Goal: Find specific page/section

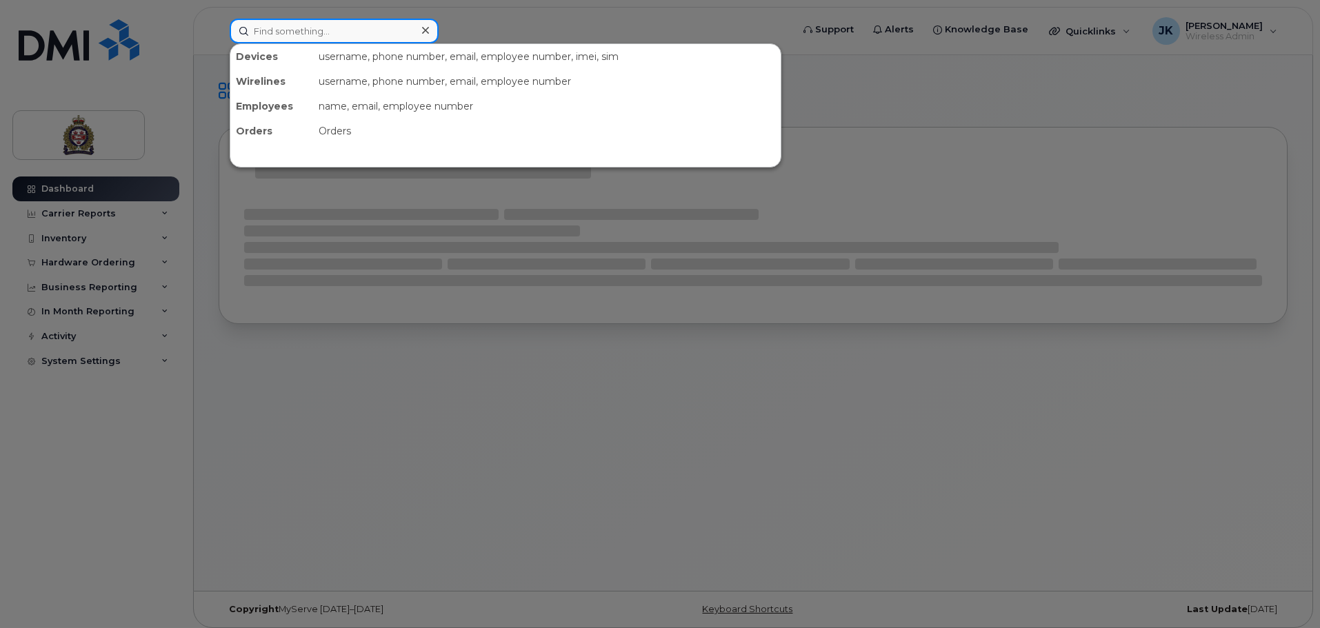
click at [409, 28] on input at bounding box center [334, 31] width 209 height 25
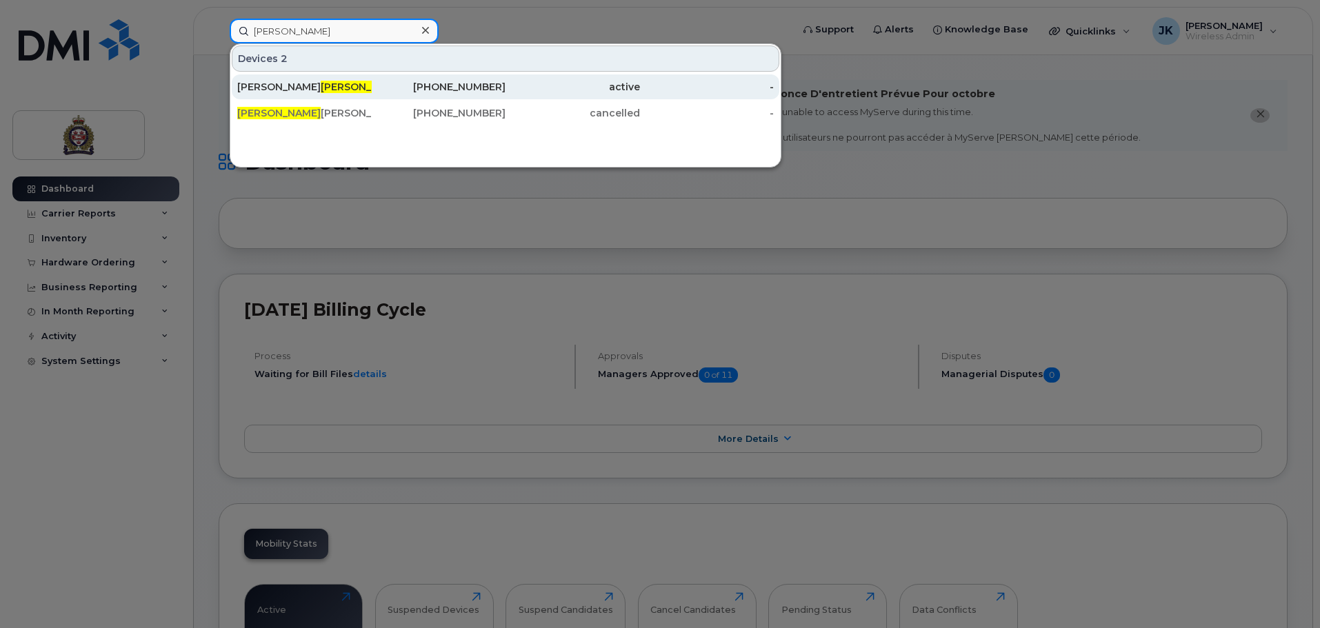
type input "[PERSON_NAME]"
click at [334, 92] on div "Jeff Taylor" at bounding box center [304, 87] width 134 height 14
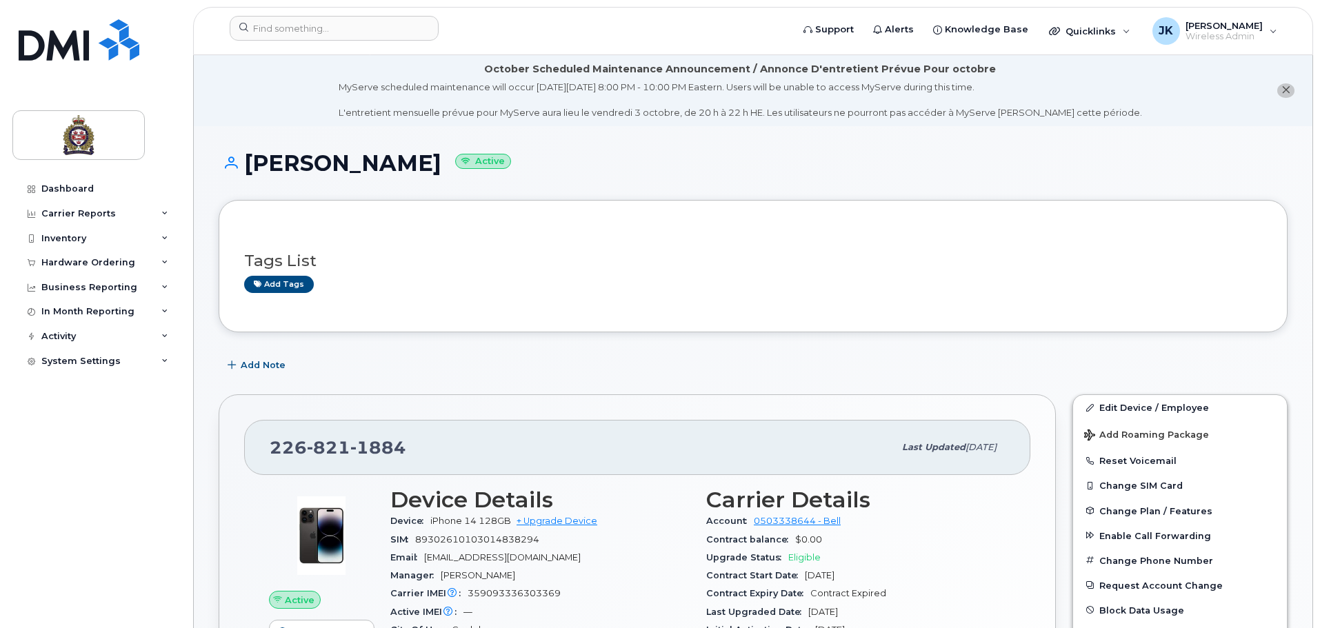
click at [1290, 85] on button "close notification" at bounding box center [1285, 90] width 17 height 14
